Goal: Task Accomplishment & Management: Use online tool/utility

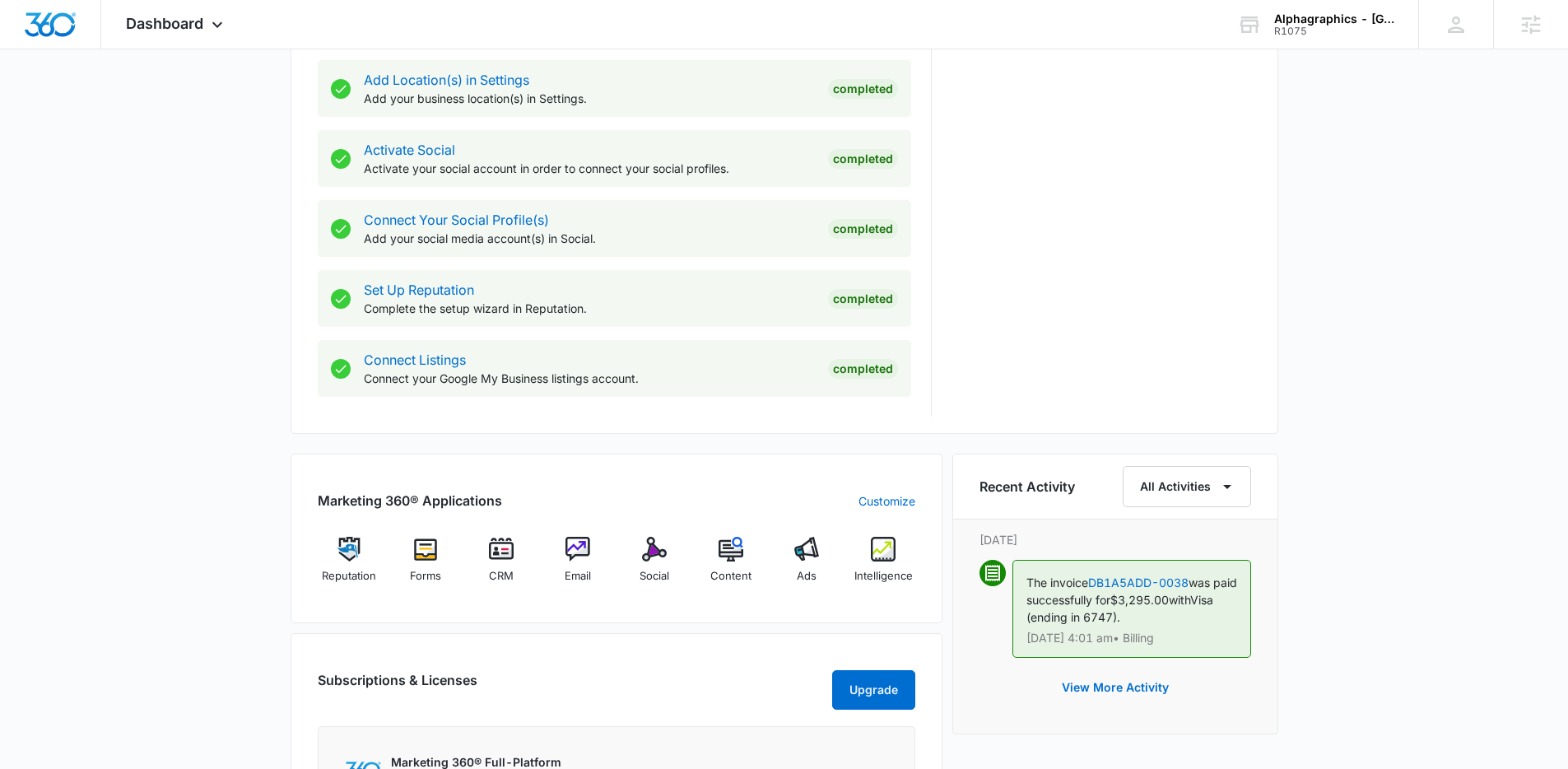
scroll to position [634, 0]
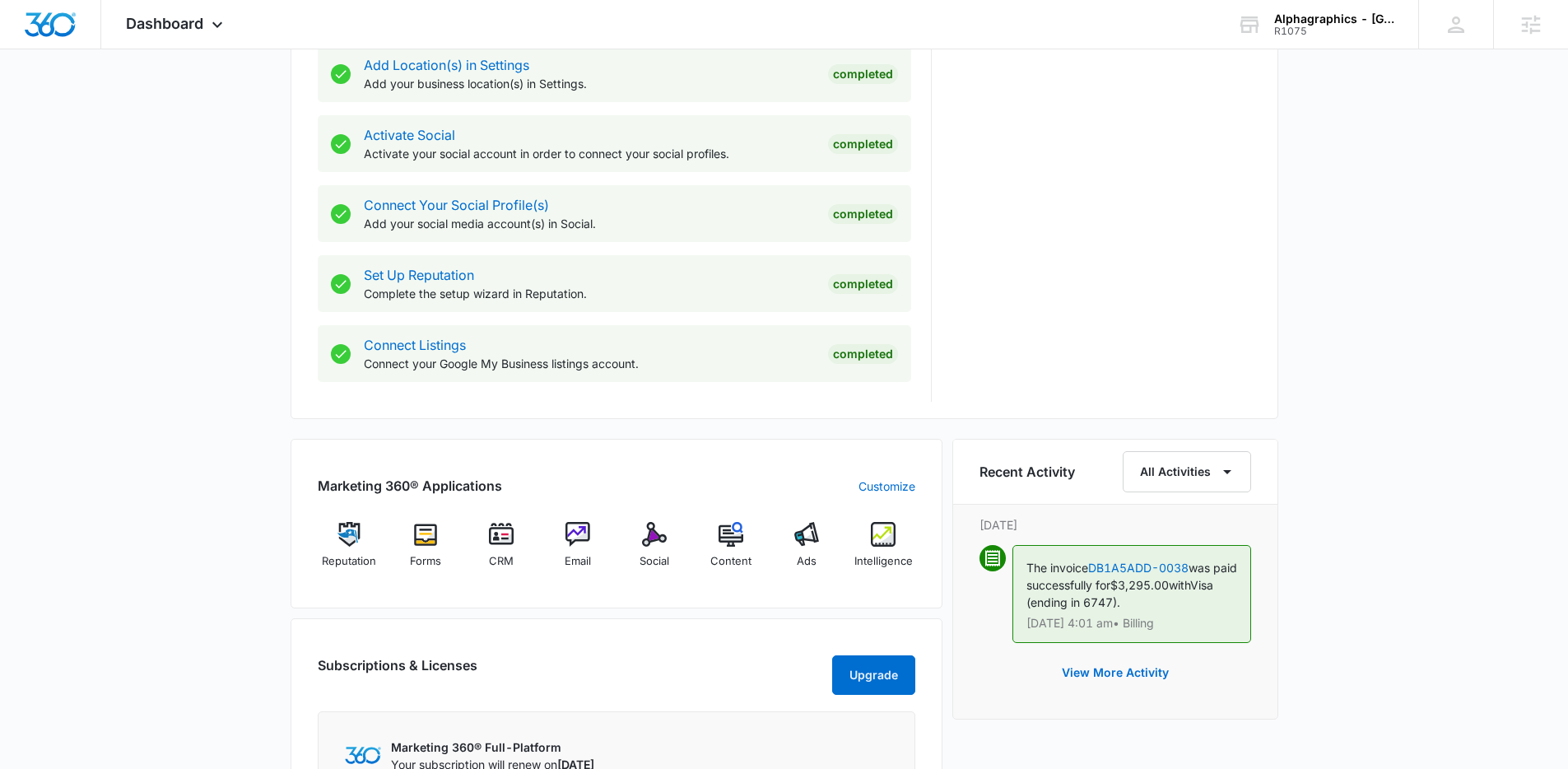
click at [1035, 387] on div "Hi, I'm Ally LeCause Success Manager Contact Me View Plans & Pricing Intro Vide…" at bounding box center [1103, 2] width 296 height 799
click at [715, 604] on div "Marketing 360® Applications Customize Reputation Forms CRM Email Social Content…" at bounding box center [617, 524] width 652 height 170
click at [670, 560] on div "Social" at bounding box center [654, 551] width 63 height 59
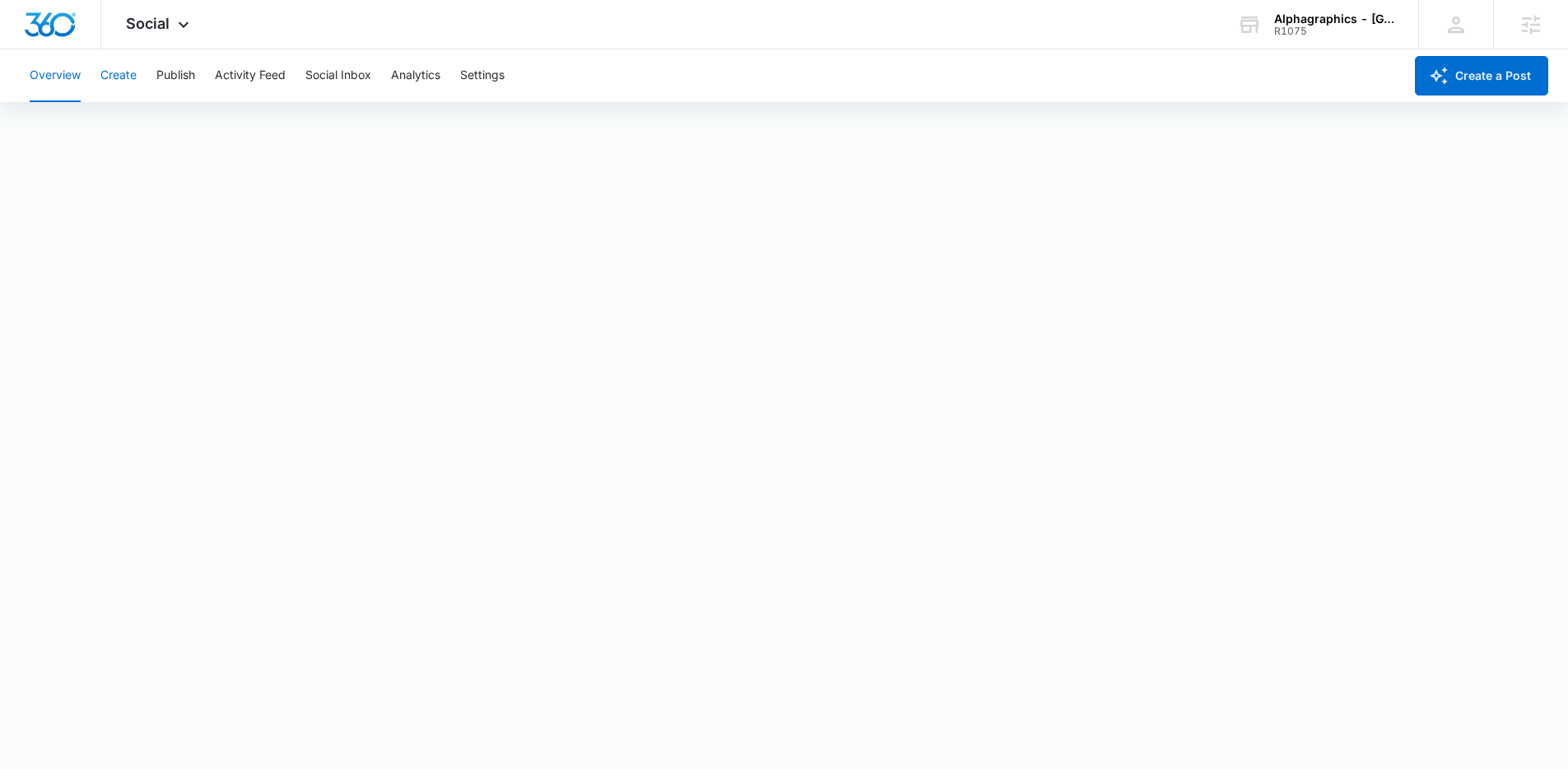
drag, startPoint x: 128, startPoint y: 81, endPoint x: 133, endPoint y: 88, distance: 8.6
click at [129, 81] on button "Create" at bounding box center [119, 76] width 36 height 53
drag, startPoint x: 190, startPoint y: 78, endPoint x: 219, endPoint y: 121, distance: 51.9
click at [190, 78] on button "Publish" at bounding box center [175, 76] width 38 height 53
drag, startPoint x: 130, startPoint y: 75, endPoint x: 234, endPoint y: 148, distance: 127.1
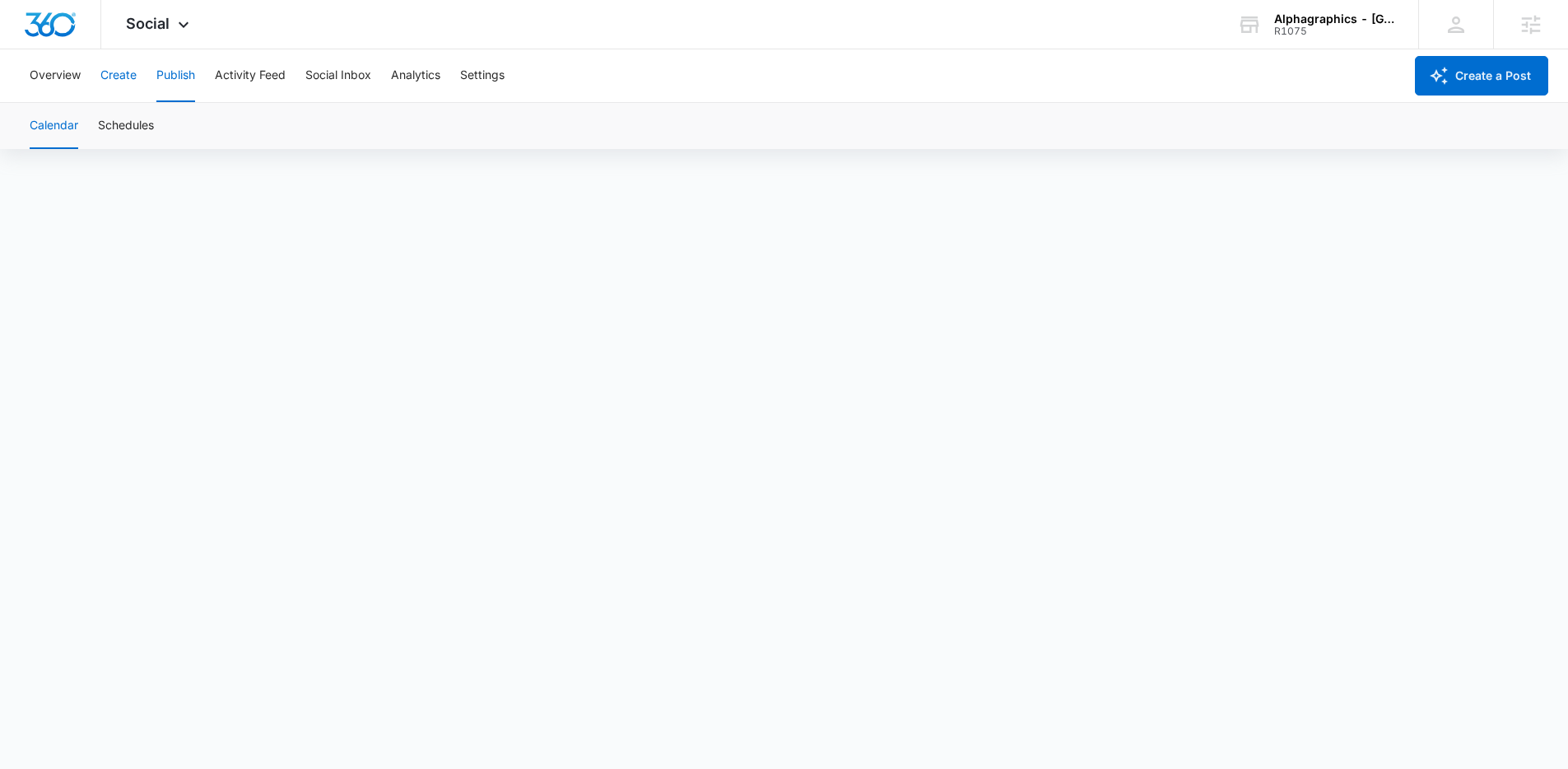
click at [130, 76] on button "Create" at bounding box center [119, 76] width 36 height 53
click at [179, 76] on button "Publish" at bounding box center [175, 76] width 38 height 53
click at [962, 62] on div "Overview Create Publish Activity Feed Social Inbox Analytics Settings" at bounding box center [711, 76] width 1384 height 53
